Goal: Information Seeking & Learning: Learn about a topic

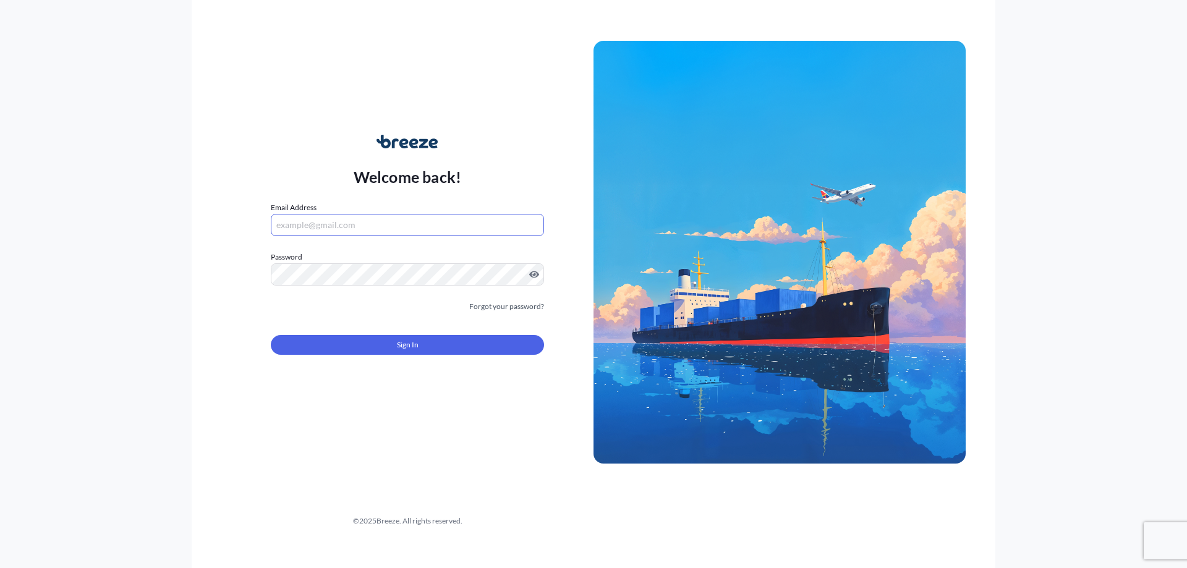
type input "[EMAIL_ADDRESS][DOMAIN_NAME]"
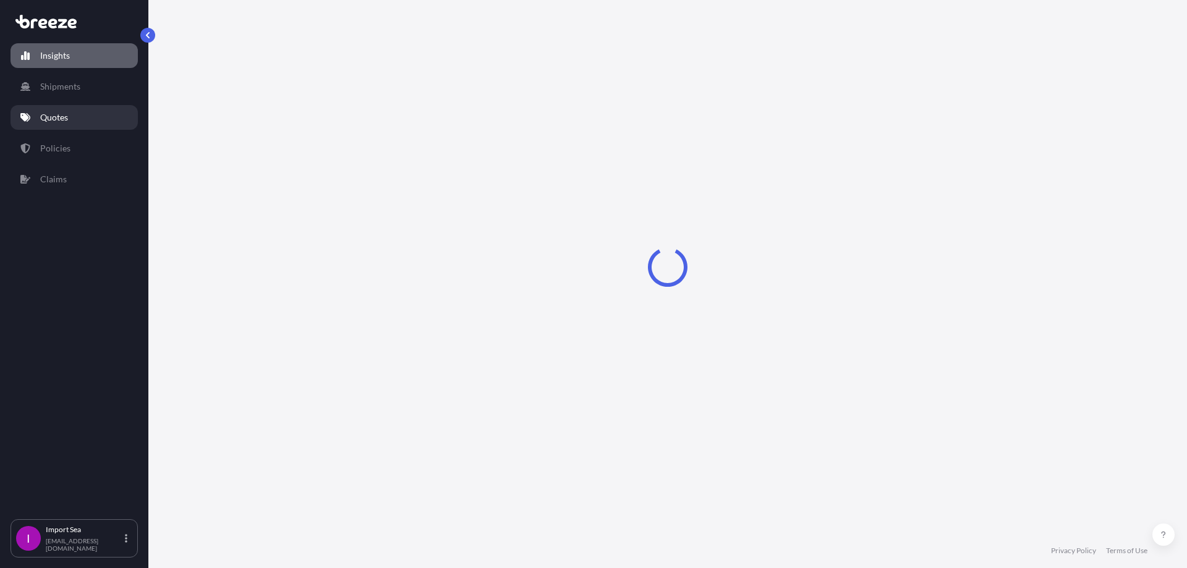
click at [69, 121] on link "Quotes" at bounding box center [74, 117] width 127 height 25
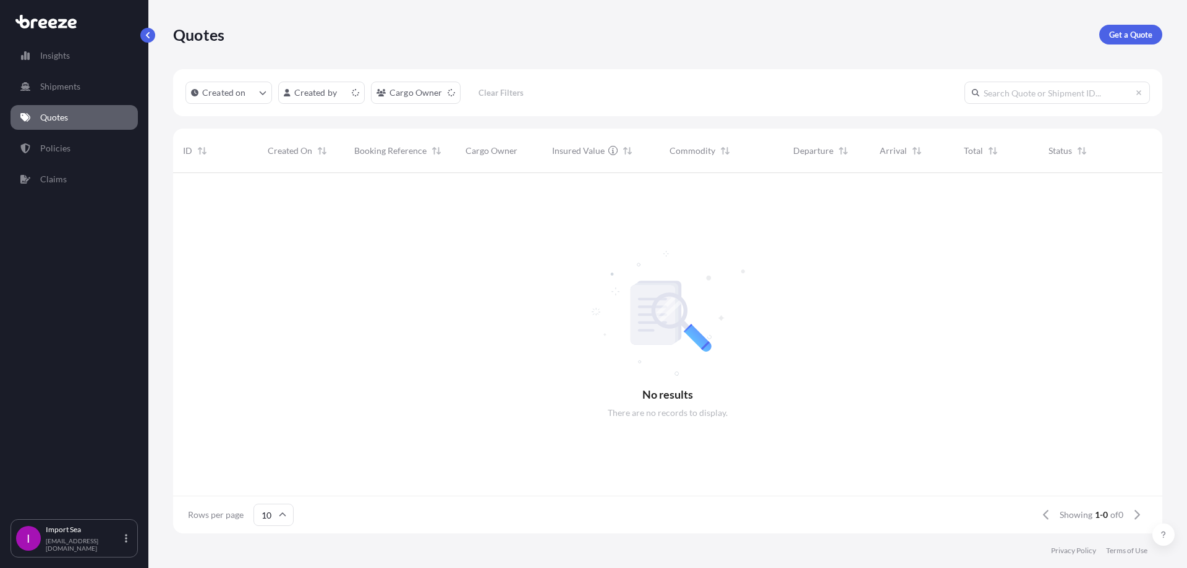
scroll to position [10, 10]
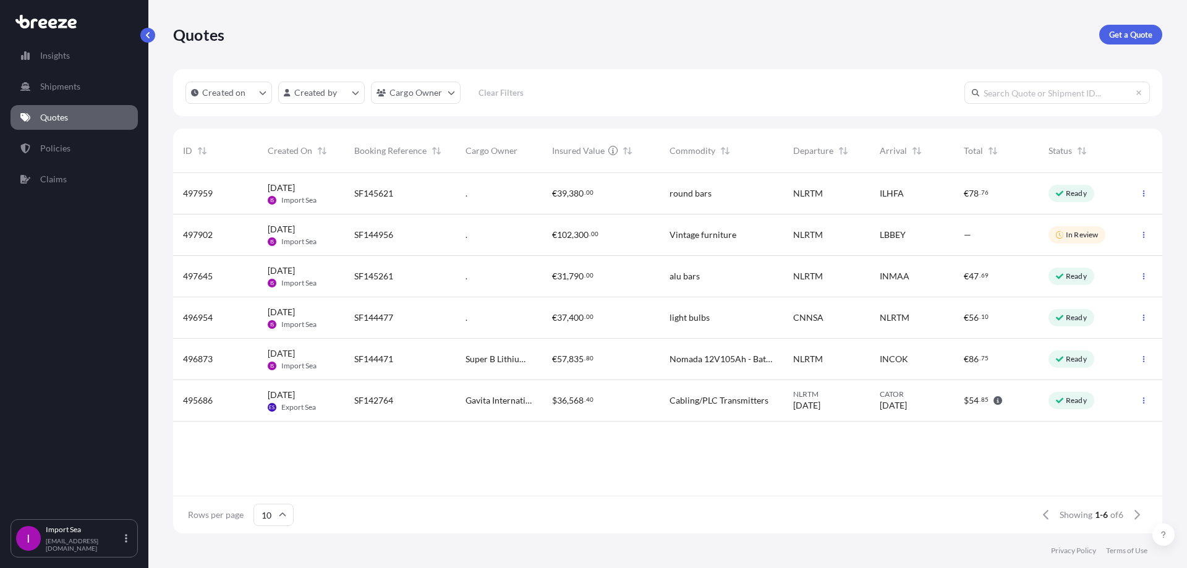
click at [615, 237] on div "€ 102 , 300 . 00" at bounding box center [601, 235] width 98 height 12
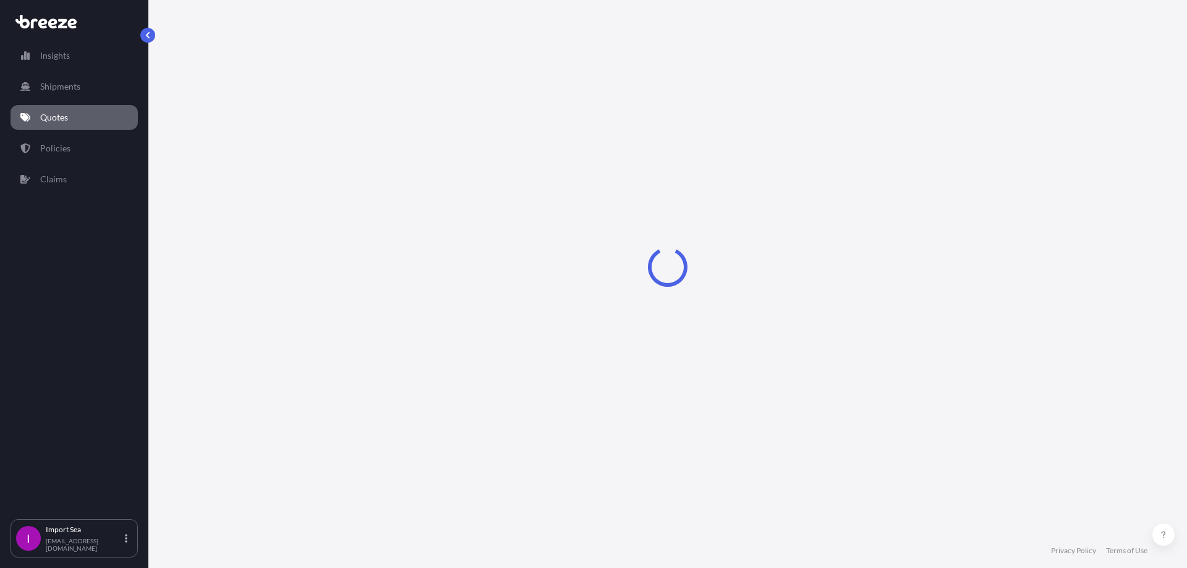
select select "Sea"
select select "2"
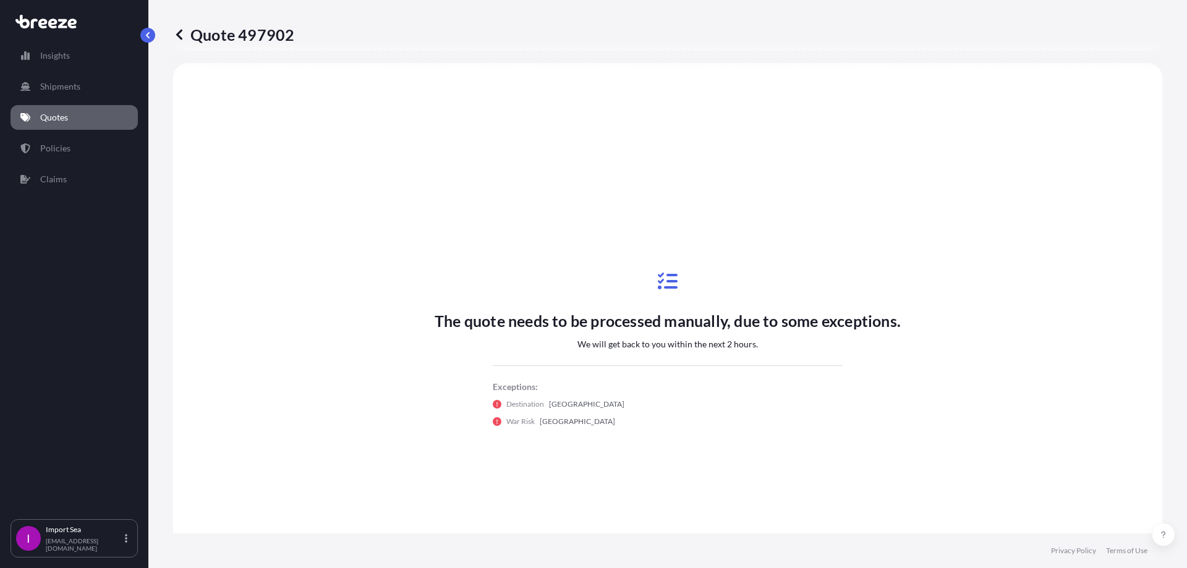
scroll to position [372, 0]
